Goal: Information Seeking & Learning: Learn about a topic

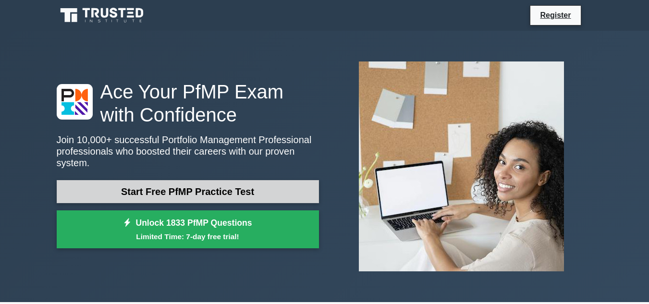
click at [216, 187] on link "Start Free PfMP Practice Test" at bounding box center [188, 191] width 262 height 23
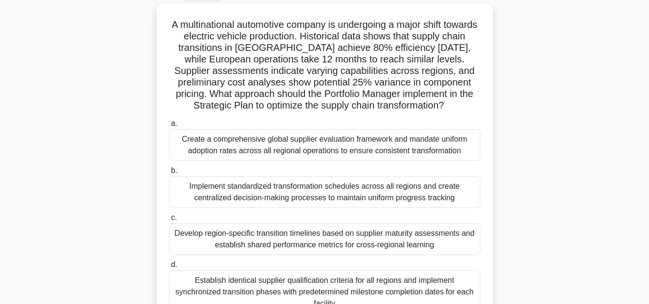
scroll to position [57, 0]
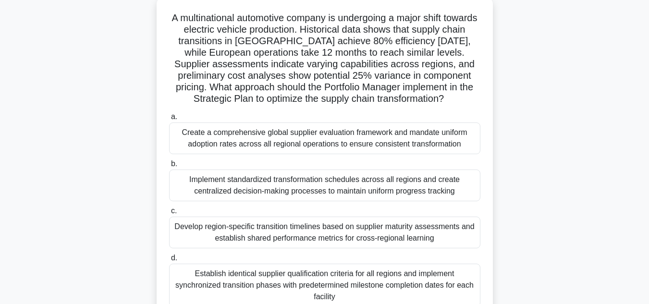
click at [364, 191] on div "Implement standardized transformation schedules across all regions and create c…" at bounding box center [324, 186] width 311 height 32
click at [169, 167] on input "b. Implement standardized transformation schedules across all regions and creat…" at bounding box center [169, 164] width 0 height 6
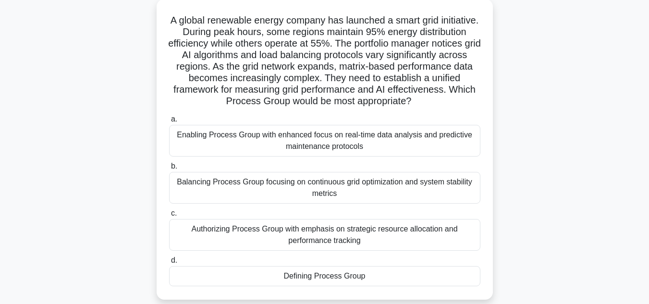
scroll to position [0, 0]
